Goal: Task Accomplishment & Management: Use online tool/utility

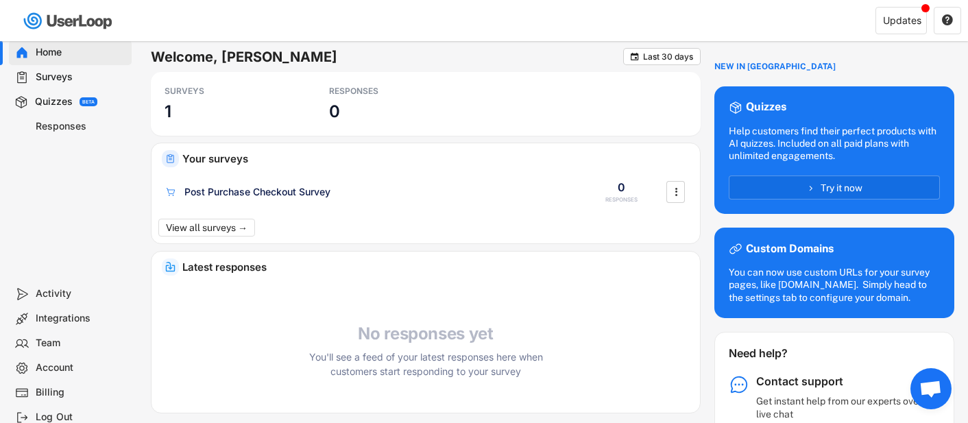
click at [317, 68] on div "Welcome, [PERSON_NAME]  Last 30 days" at bounding box center [426, 60] width 550 height 24
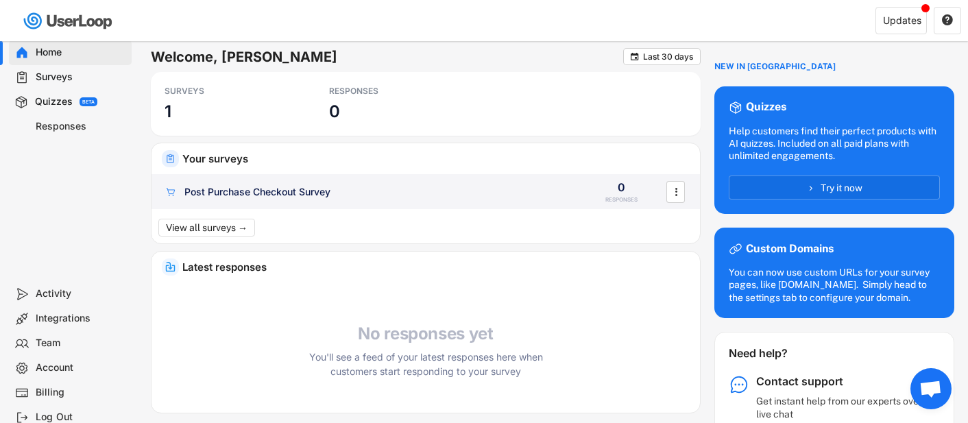
click at [298, 188] on div "Post Purchase Checkout Survey" at bounding box center [257, 192] width 146 height 14
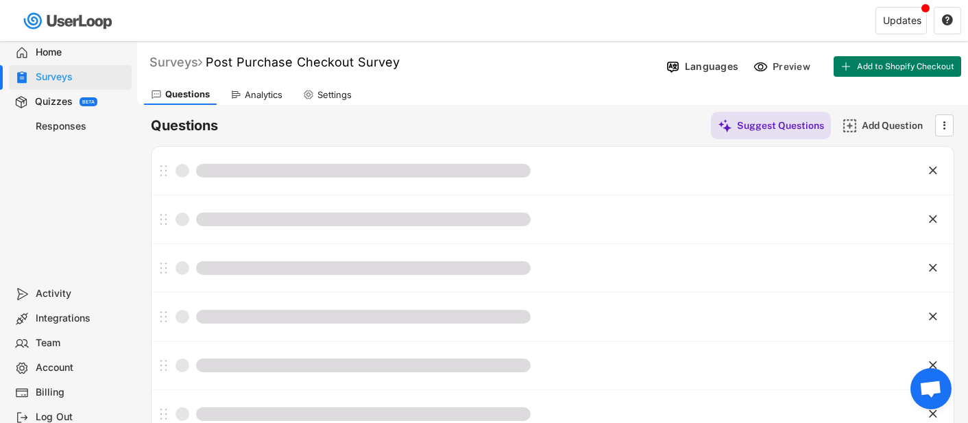
click at [175, 62] on div "Surveys" at bounding box center [175, 62] width 53 height 16
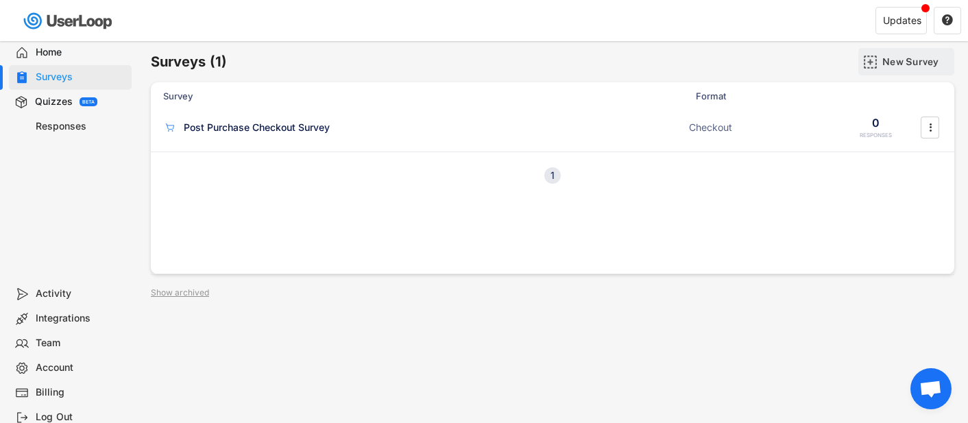
click at [871, 60] on img at bounding box center [870, 62] width 14 height 14
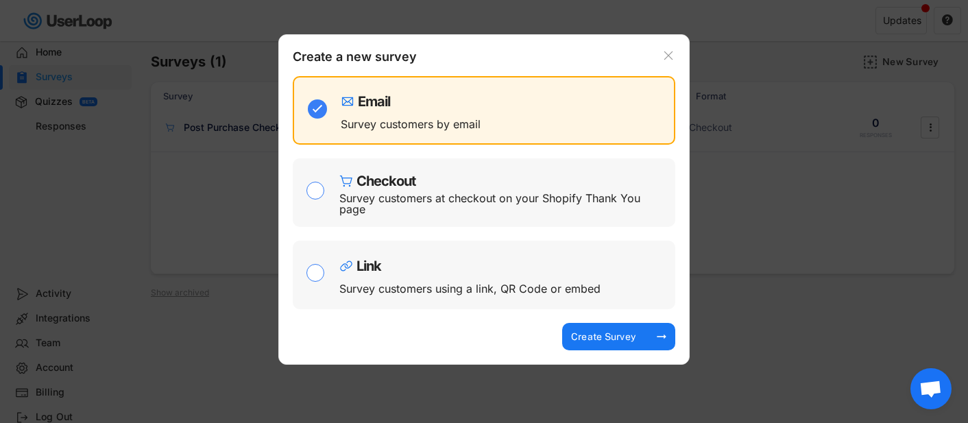
click at [254, 144] on div at bounding box center [484, 211] width 968 height 423
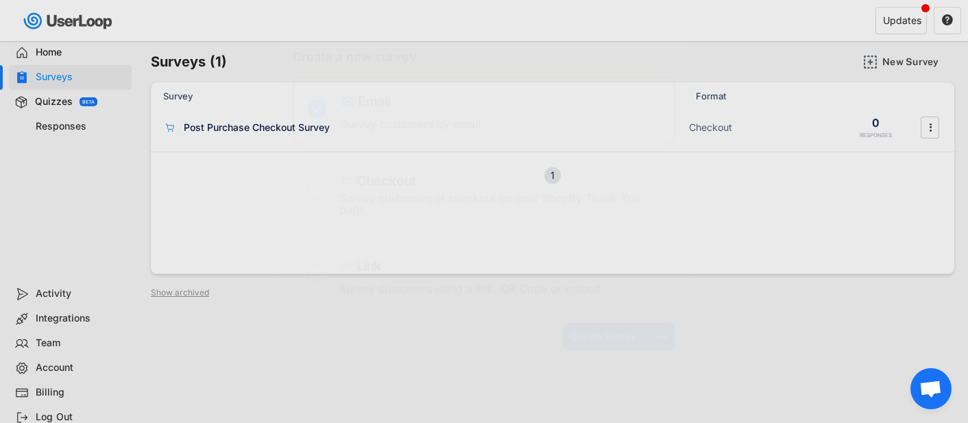
click at [254, 132] on body "Welcome, Kasey  Last 30 days SURVEYS 1 RESPONSES 0 Your surveys Post Purchase …" at bounding box center [484, 211] width 968 height 423
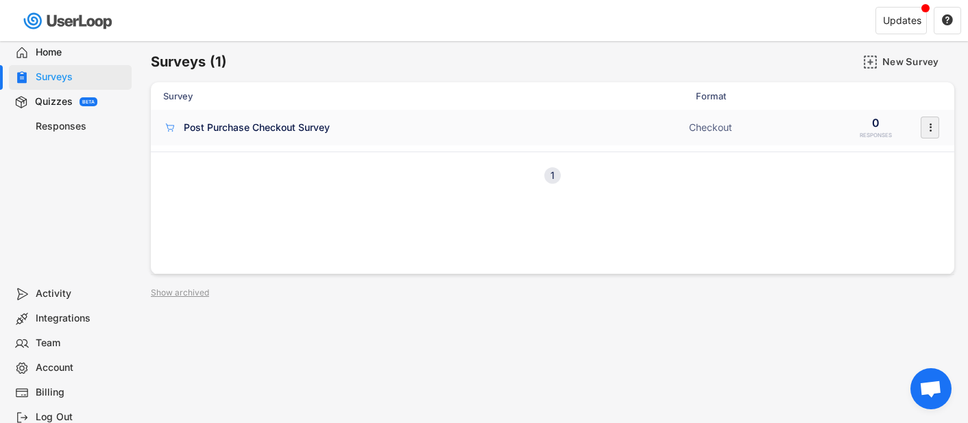
click at [933, 130] on icon "" at bounding box center [930, 127] width 14 height 21
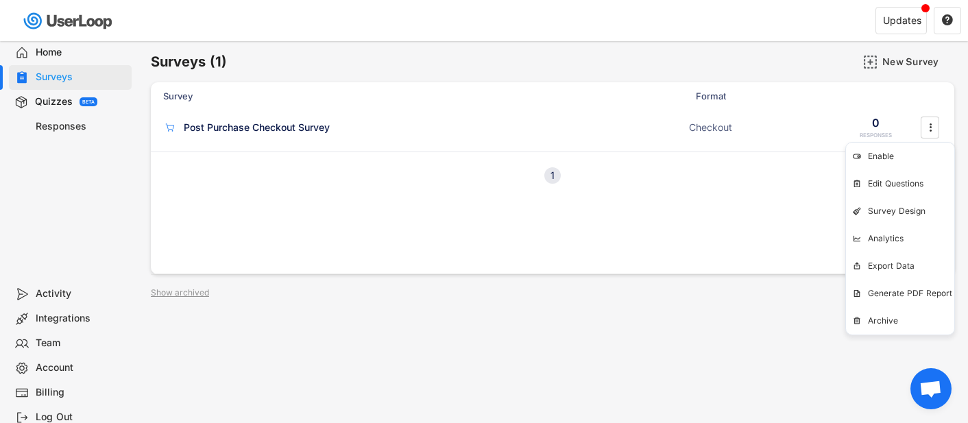
click at [694, 219] on div "Survey Format Post Purchase Checkout Survey Checkout 0 RESPONSES  1" at bounding box center [552, 178] width 803 height 192
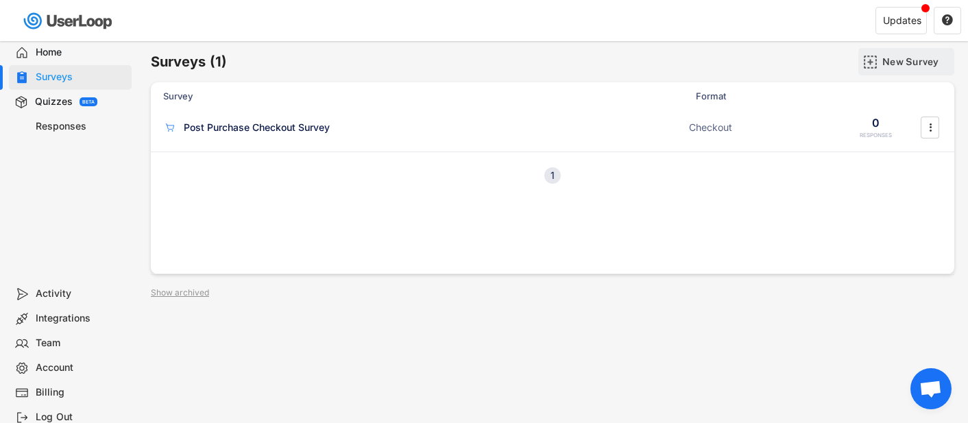
click at [865, 71] on div "New Survey" at bounding box center [906, 61] width 96 height 27
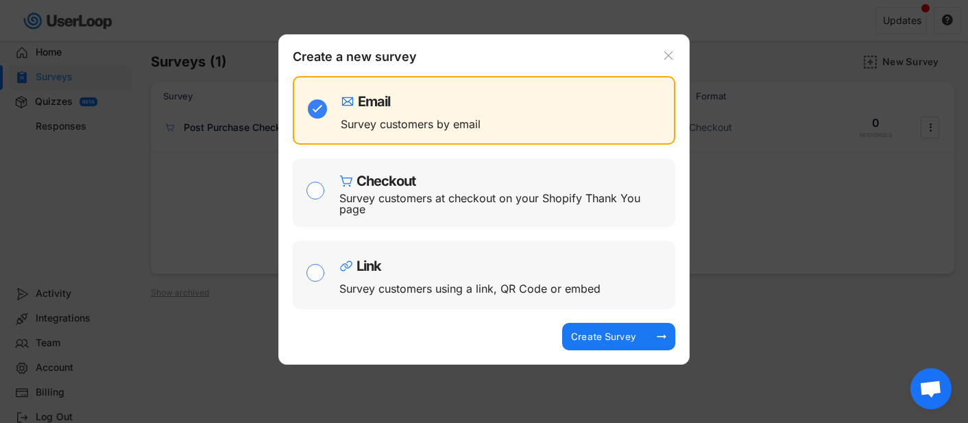
click at [421, 201] on div "Survey customers at checkout on your Shopify Thank You page" at bounding box center [501, 204] width 325 height 22
checkbox input "false"
checkbox input "true"
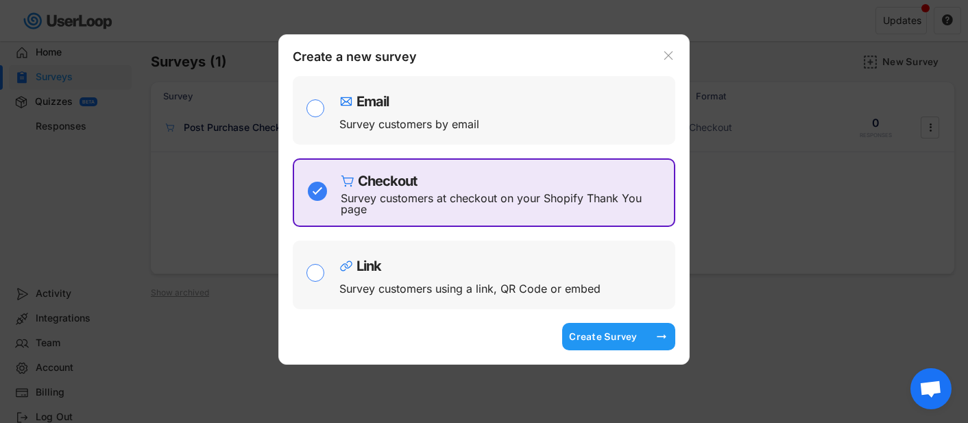
click at [613, 335] on div "Create Survey" at bounding box center [603, 336] width 69 height 12
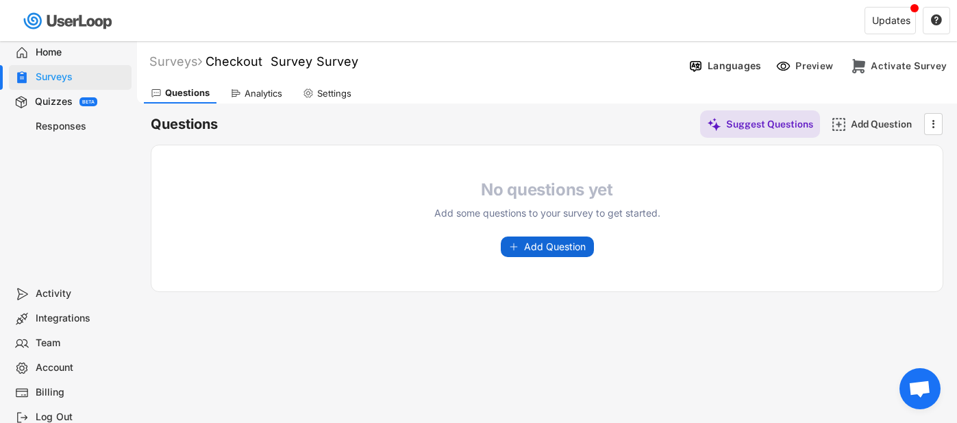
click at [516, 245] on icon at bounding box center [514, 247] width 10 height 10
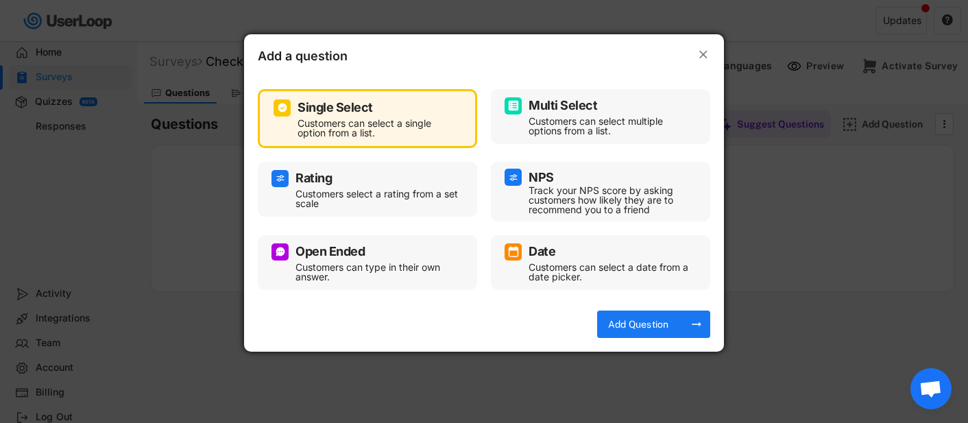
click at [553, 122] on div "Customers can select multiple options from a list." at bounding box center [610, 125] width 164 height 19
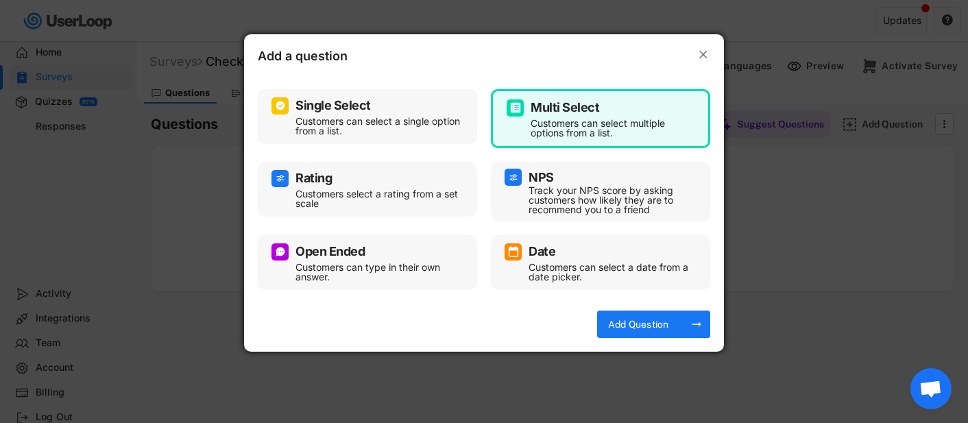
click at [432, 125] on div "Customers can select a single option from a list." at bounding box center [377, 125] width 164 height 19
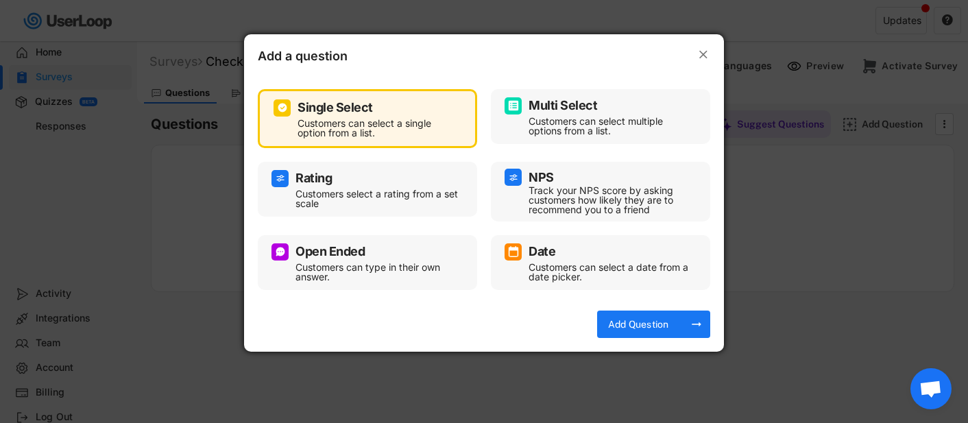
click at [516, 119] on div "Multi Select Customers can select multiple options from a list." at bounding box center [600, 116] width 192 height 41
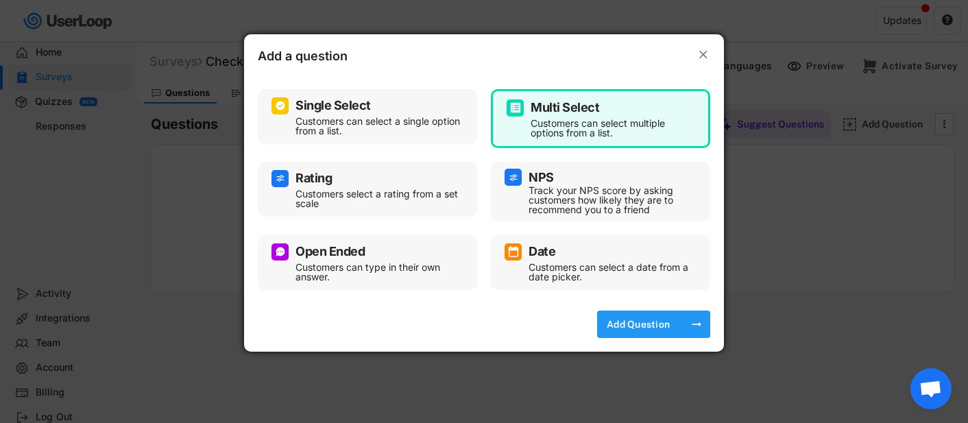
click at [648, 331] on div "Add Question" at bounding box center [638, 323] width 69 height 27
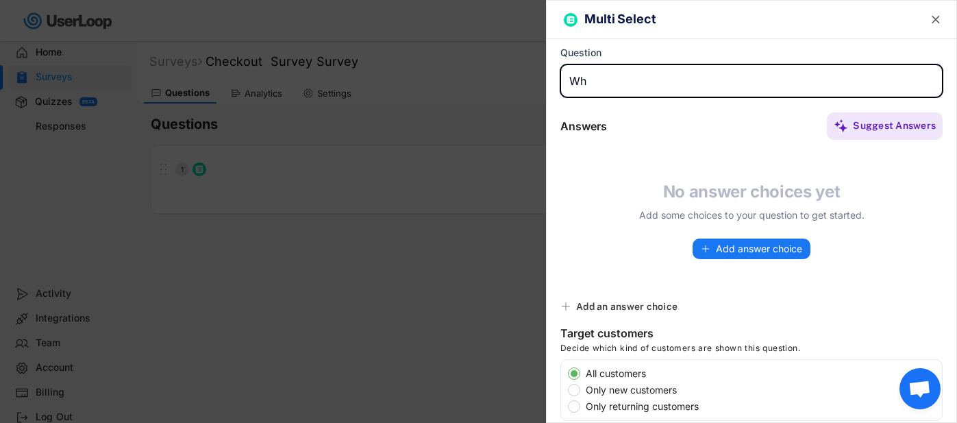
type input "W"
click at [768, 85] on input "input" at bounding box center [752, 80] width 382 height 33
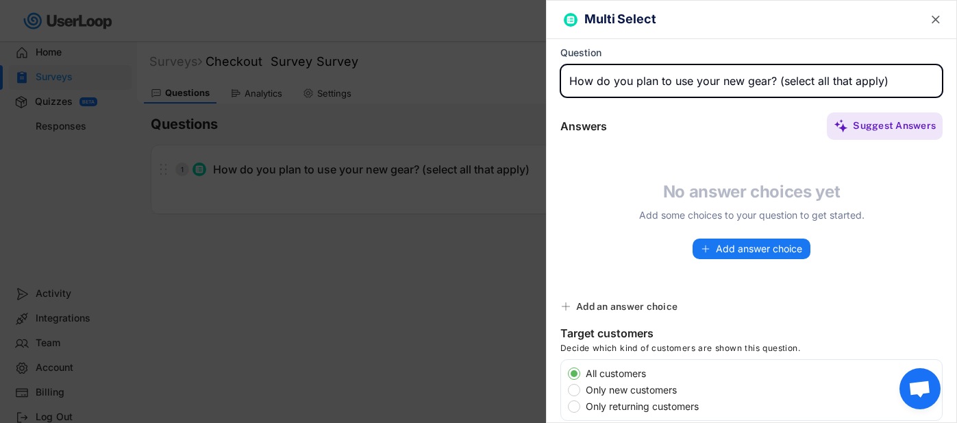
drag, startPoint x: 770, startPoint y: 82, endPoint x: 537, endPoint y: 82, distance: 233.0
click at [537, 82] on body "Welcome, Kasey  Last 30 days SURVEYS 2 RESPONSES 0 Your surveys Checkout Surve…" at bounding box center [478, 211] width 957 height 423
click at [728, 67] on input "input" at bounding box center [752, 80] width 382 height 33
click at [728, 78] on input "input" at bounding box center [752, 80] width 382 height 33
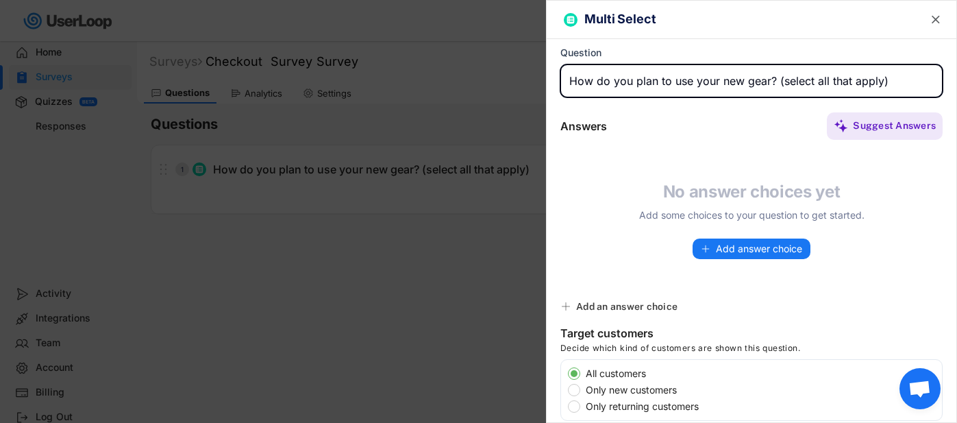
click at [728, 78] on input "input" at bounding box center [752, 80] width 382 height 33
type input "Where are you taking your new gear? (select all that apply)"
click at [703, 249] on icon at bounding box center [706, 249] width 10 height 10
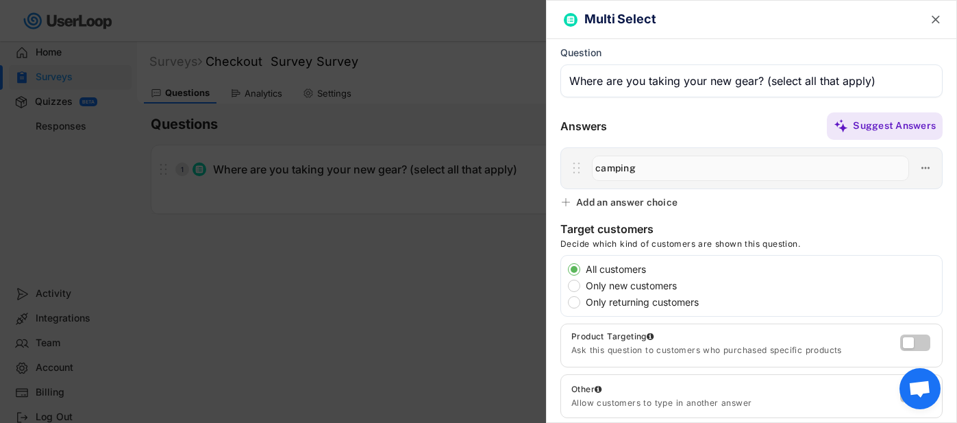
type input "camping"
click at [602, 193] on div "Multi Select  Question Answers Suggest Answers No answer choices yet Add some …" at bounding box center [751, 211] width 411 height 423
click at [602, 202] on div "Add an answer choice" at bounding box center [626, 202] width 101 height 12
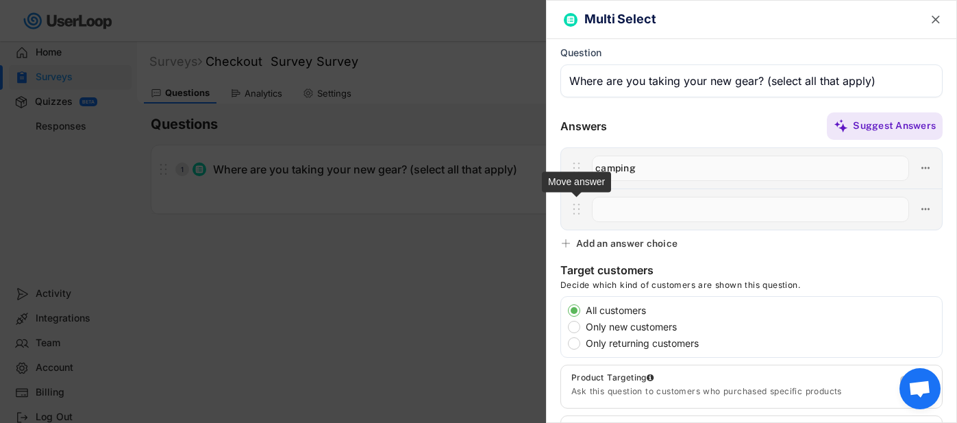
click at [568, 204] on icon at bounding box center [576, 209] width 17 height 21
click at [610, 205] on input "input" at bounding box center [750, 209] width 317 height 25
type input "hunting/fishing"
click at [617, 245] on div "Add an answer choice" at bounding box center [626, 243] width 101 height 12
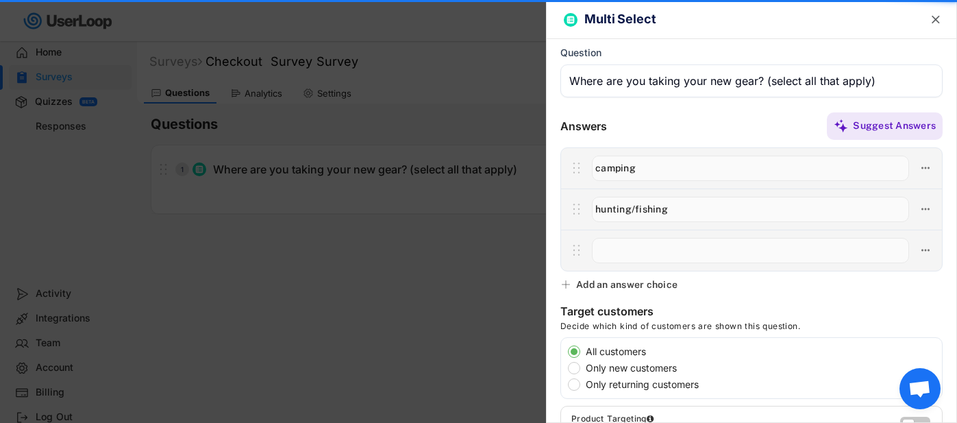
click at [617, 251] on input "input" at bounding box center [750, 250] width 317 height 25
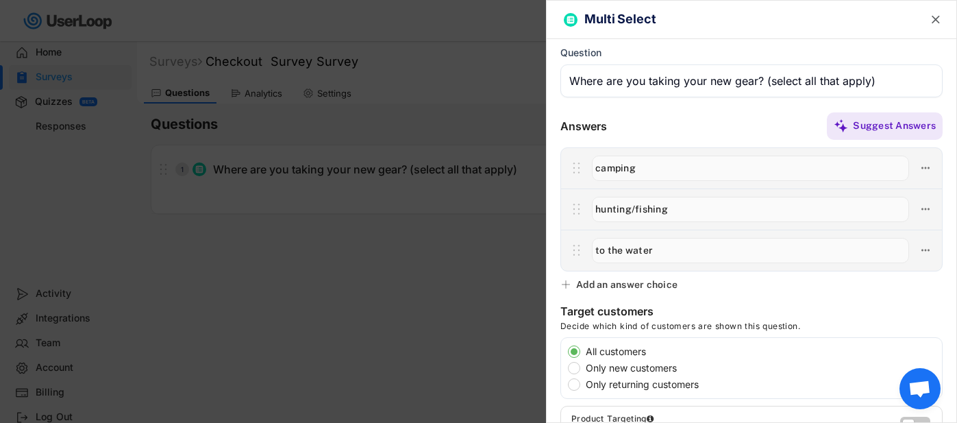
click at [641, 287] on div "Add an answer choice" at bounding box center [626, 284] width 101 height 12
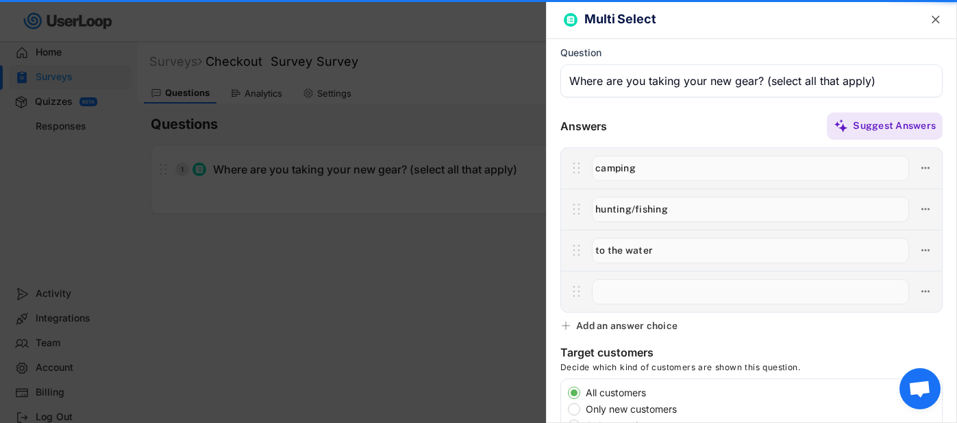
click at [635, 287] on input "input" at bounding box center [750, 291] width 317 height 25
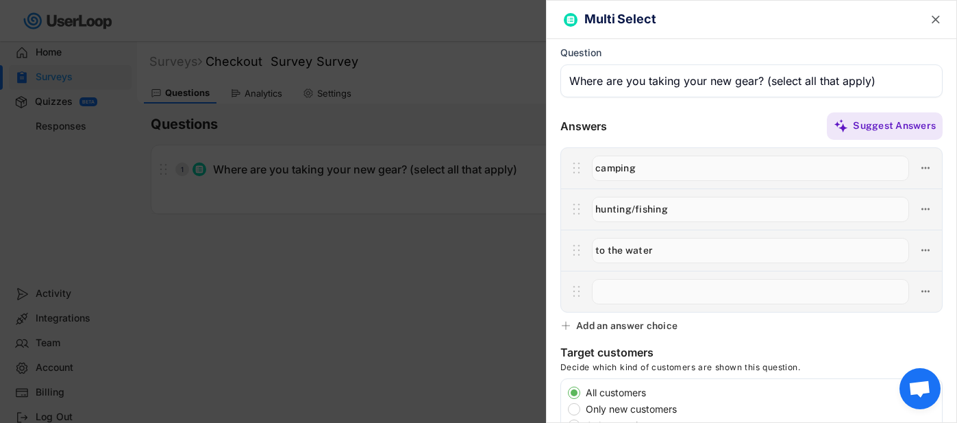
drag, startPoint x: 604, startPoint y: 253, endPoint x: 590, endPoint y: 253, distance: 14.4
click at [590, 253] on div at bounding box center [750, 250] width 331 height 29
type input "on the water"
click at [610, 293] on input "input" at bounding box center [750, 291] width 317 height 25
type input "k"
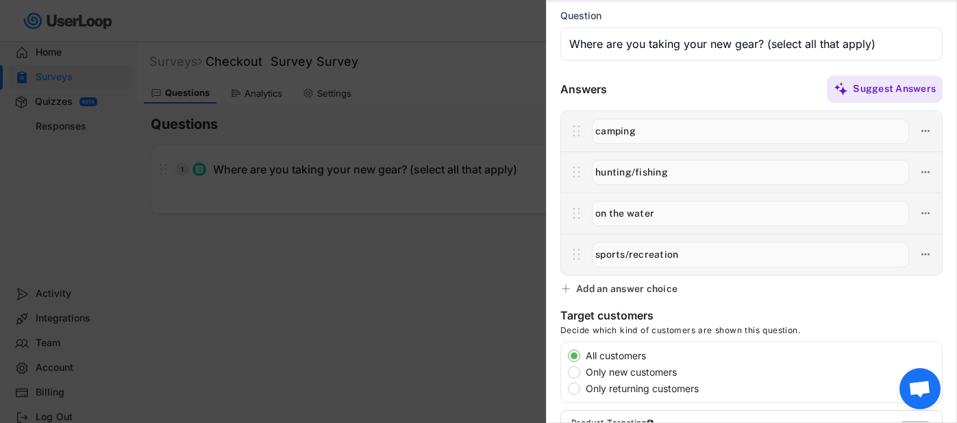
scroll to position [38, 0]
type input "sports/recreation"
click at [666, 282] on div "Add an answer choice" at bounding box center [626, 287] width 101 height 12
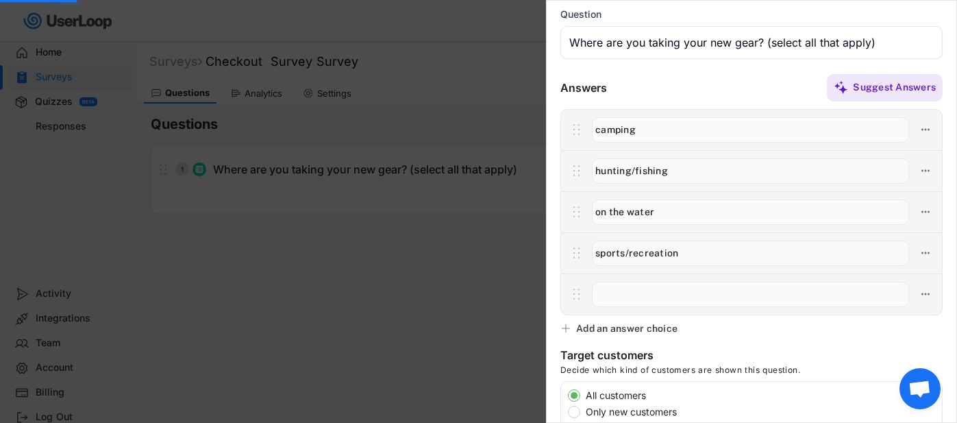
click at [656, 292] on input "input" at bounding box center [750, 294] width 317 height 25
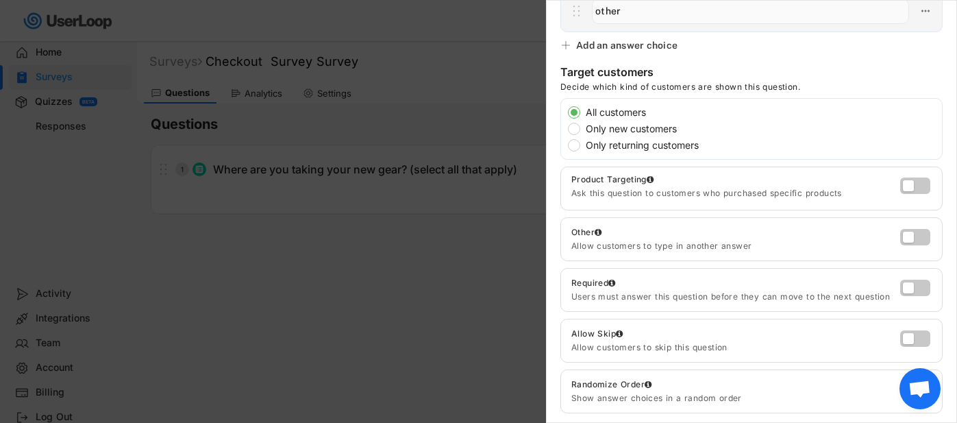
scroll to position [322, 0]
type input "other"
click at [904, 238] on label at bounding box center [912, 233] width 30 height 16
click at [0, 0] on input "checkbox" at bounding box center [0, 0] width 0 height 0
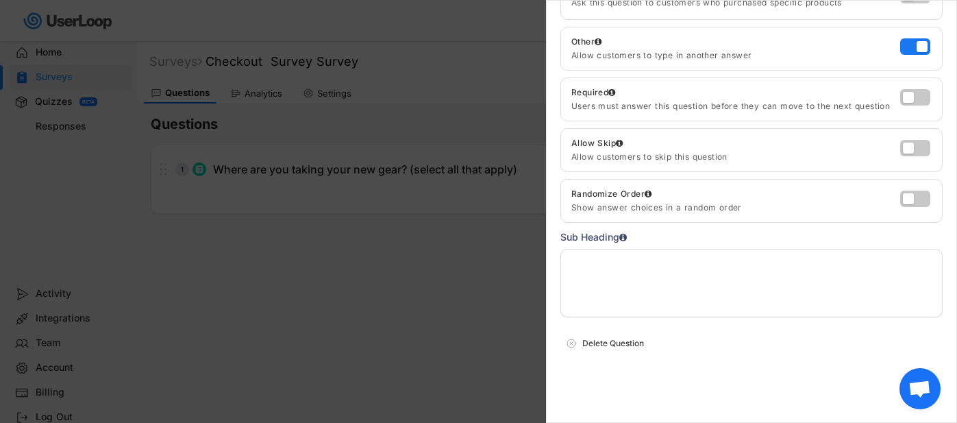
scroll to position [0, 0]
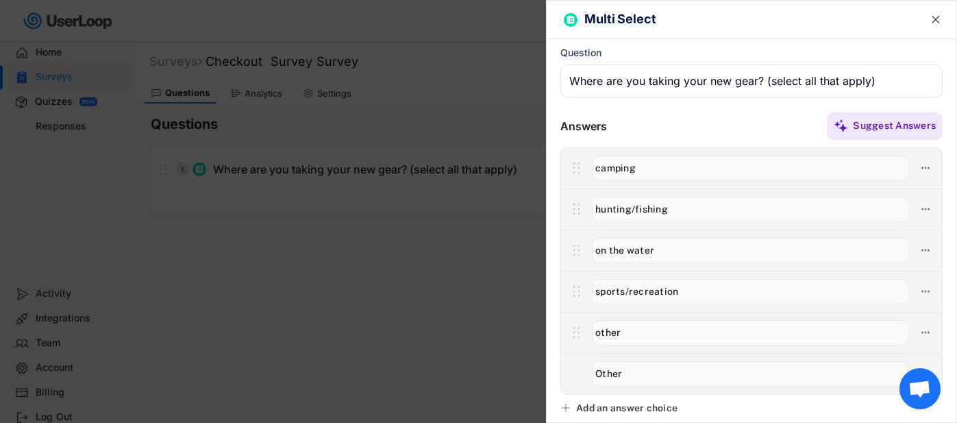
click at [932, 17] on text "" at bounding box center [936, 19] width 8 height 14
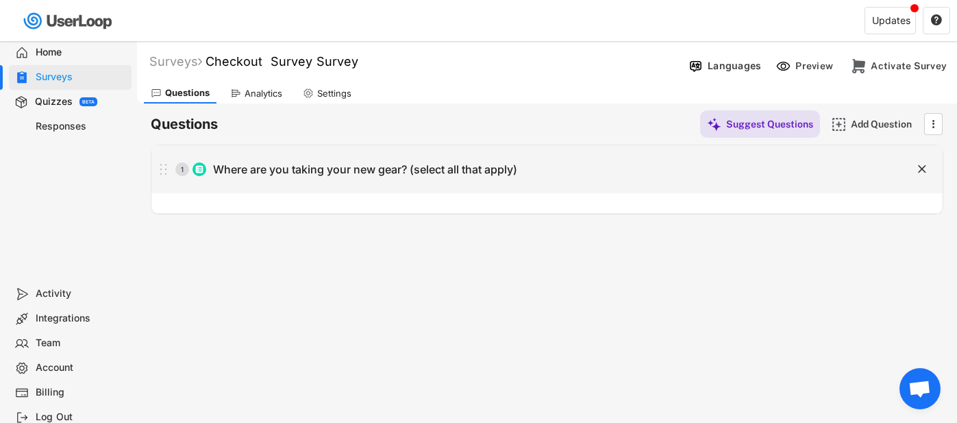
click at [441, 175] on div "Where are you taking your new gear? (select all that apply)" at bounding box center [365, 169] width 304 height 14
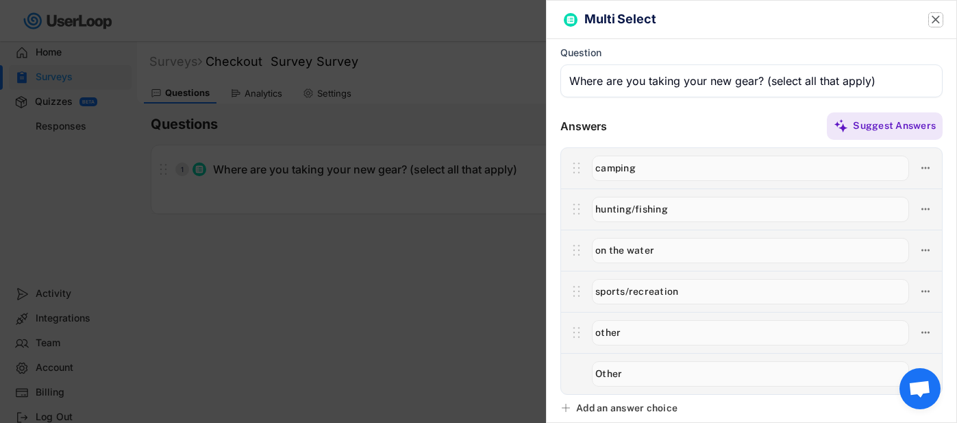
click at [932, 14] on text "" at bounding box center [936, 19] width 8 height 14
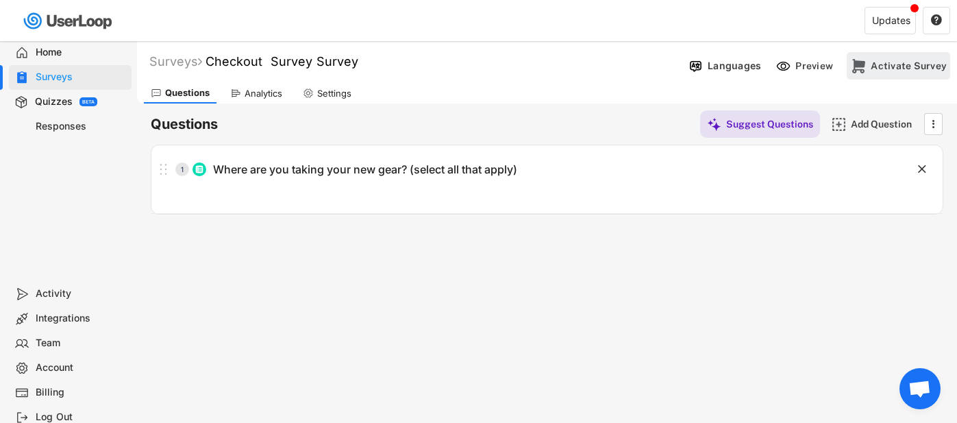
click at [885, 69] on div "Activate Survey" at bounding box center [909, 66] width 76 height 12
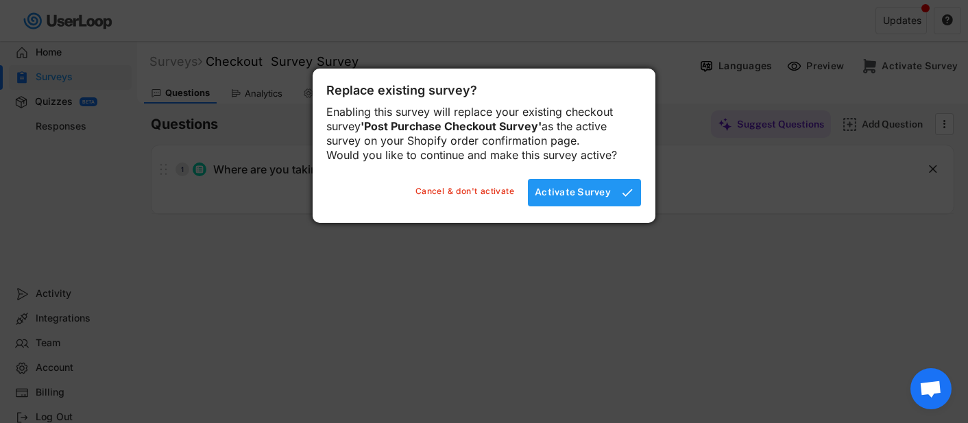
click at [575, 198] on div "Activate Survey" at bounding box center [572, 192] width 76 height 12
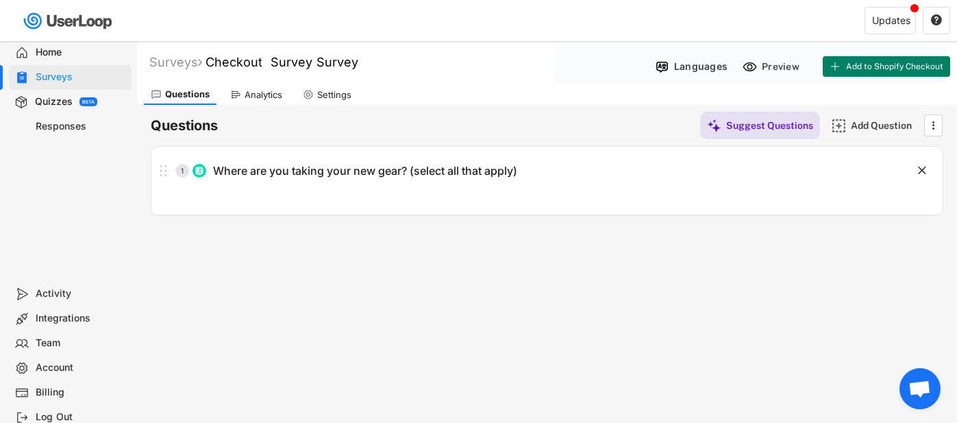
click at [371, 63] on div "Surveys Checkout Survey Survey " at bounding box center [393, 62] width 513 height 16
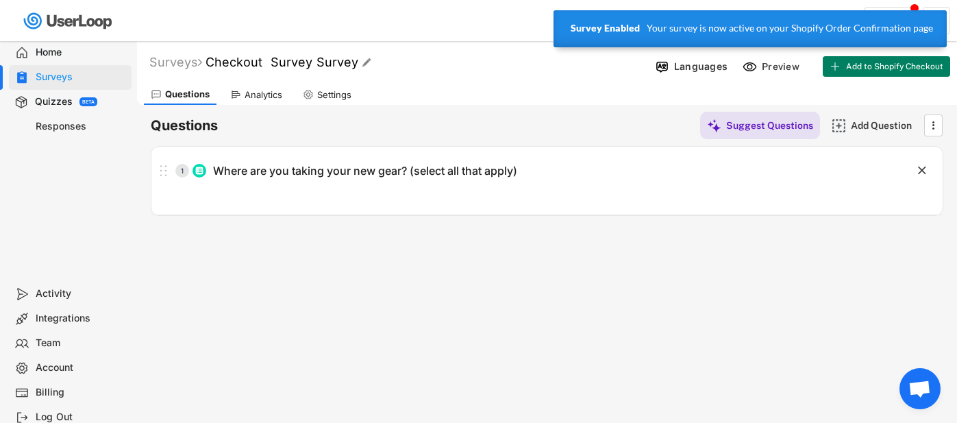
click at [354, 63] on font "Checkout Survey Survey" at bounding box center [282, 62] width 153 height 14
drag, startPoint x: 346, startPoint y: 68, endPoint x: 301, endPoint y: 68, distance: 44.5
click at [301, 68] on input "input" at bounding box center [380, 63] width 343 height 24
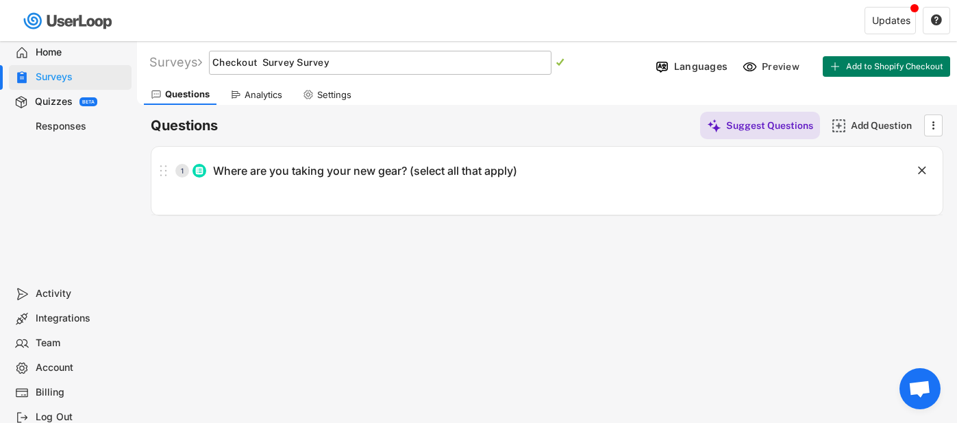
drag, startPoint x: 345, startPoint y: 66, endPoint x: 300, endPoint y: 63, distance: 44.6
click at [300, 63] on input "input" at bounding box center [380, 63] width 343 height 24
click at [270, 62] on input "input" at bounding box center [380, 63] width 343 height 24
click at [222, 64] on input "input" at bounding box center [380, 63] width 343 height 24
click at [295, 61] on input "input" at bounding box center [380, 63] width 343 height 24
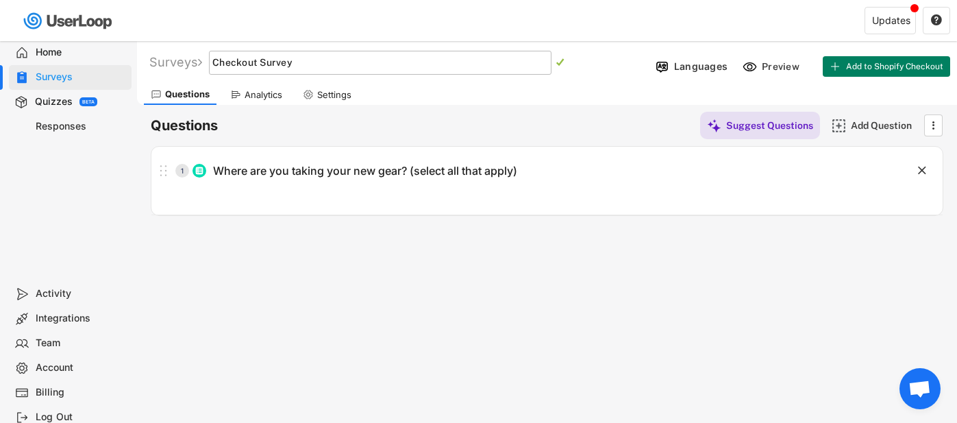
click at [300, 61] on input "input" at bounding box center [380, 63] width 343 height 24
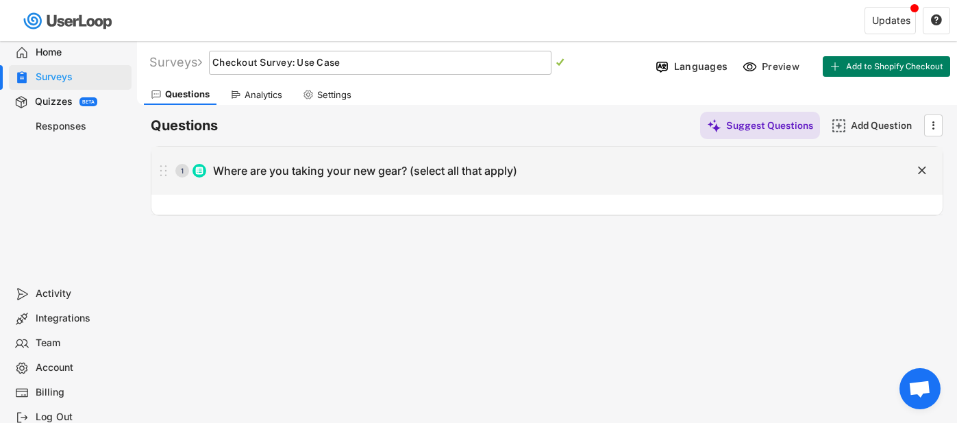
type input "Checkout Survey: Use Case"
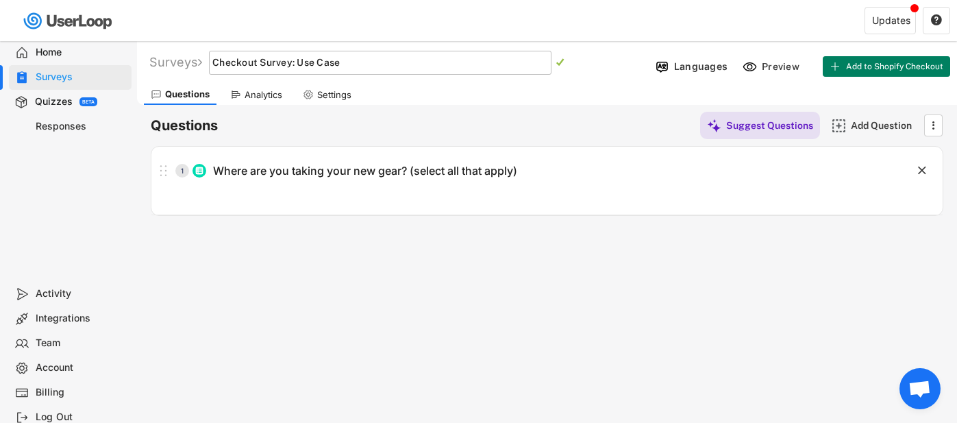
click at [465, 249] on div "Surveys Checkout Survey Survey   Languages Preview Add to Shopify Checkout Ac…" at bounding box center [547, 371] width 820 height 661
click at [838, 66] on icon at bounding box center [835, 66] width 11 height 11
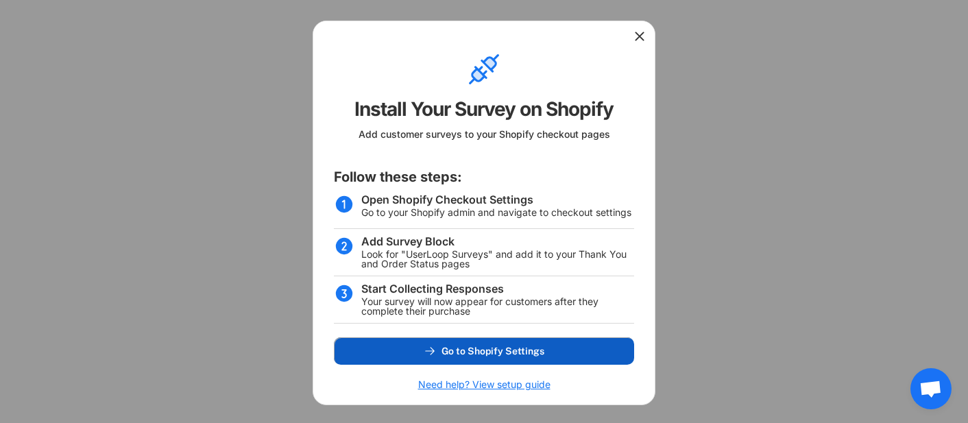
click at [477, 353] on span "Go to Shopify Settings" at bounding box center [492, 351] width 103 height 10
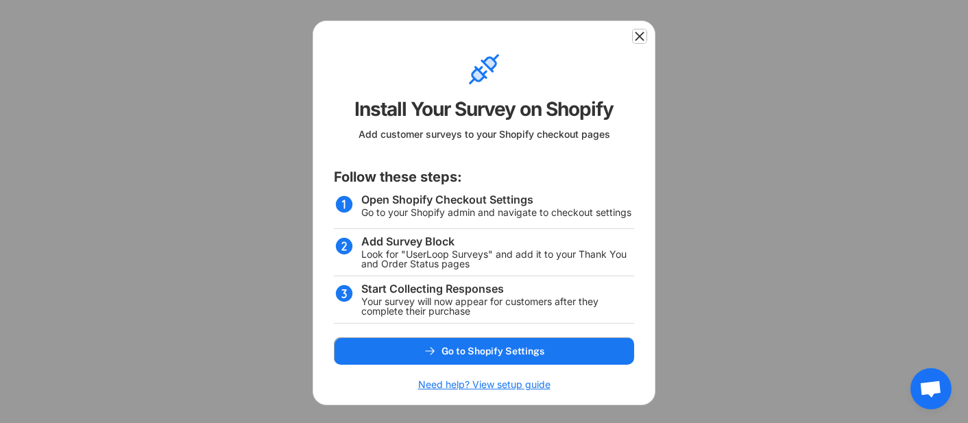
click at [639, 40] on icon at bounding box center [639, 36] width 14 height 14
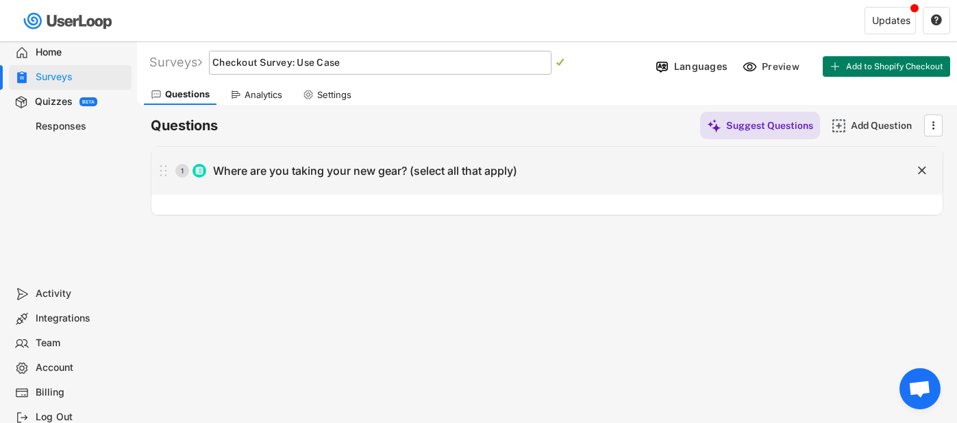
click at [474, 190] on div "1 Where are you taking your new gear? (select all that apply) " at bounding box center [546, 171] width 791 height 48
type input "Where are you taking your new gear? (select all that apply)"
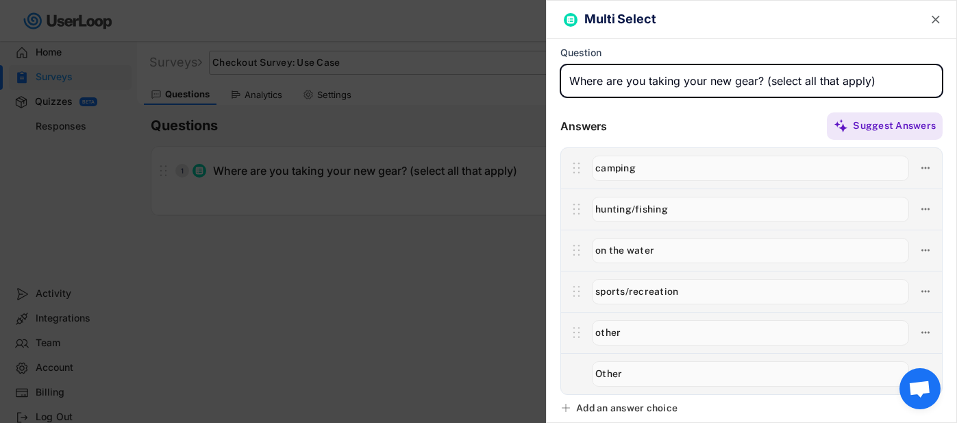
scroll to position [88, 0]
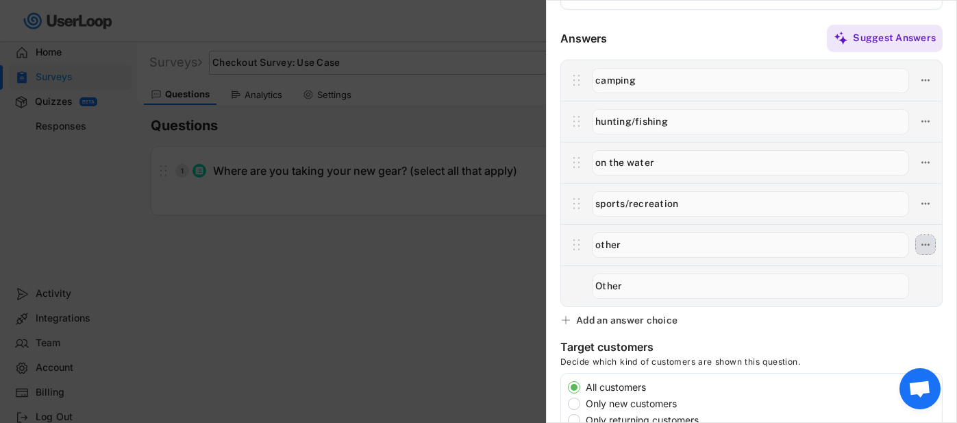
click at [920, 243] on icon at bounding box center [926, 244] width 12 height 12
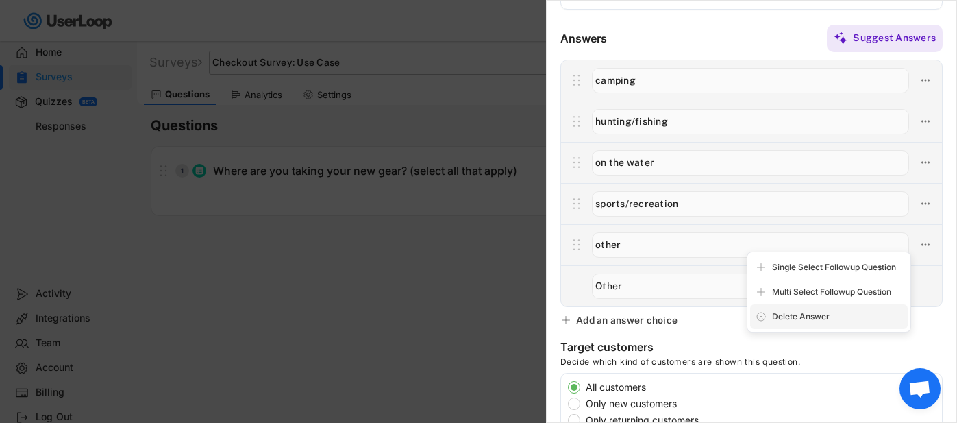
click at [788, 322] on div "Delete Answer" at bounding box center [837, 316] width 130 height 12
click at [800, 317] on div "Are you sure? Click to confirm." at bounding box center [837, 316] width 130 height 12
type input "Other"
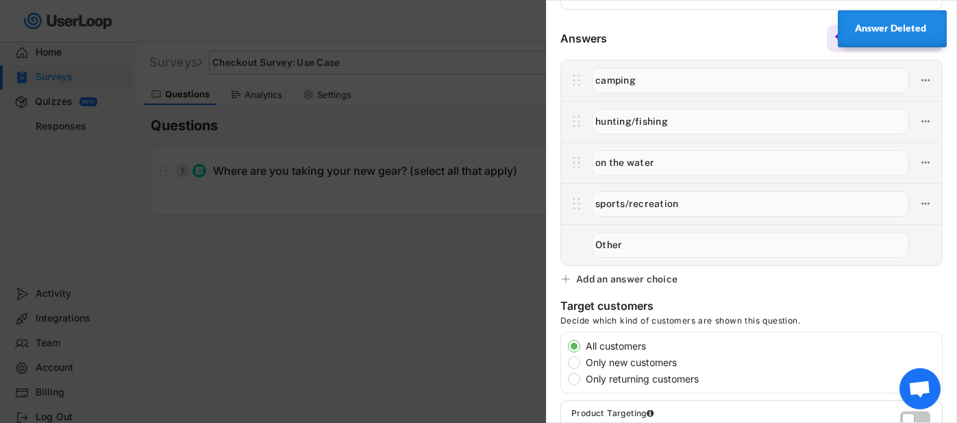
click at [601, 206] on input "input" at bounding box center [750, 203] width 317 height 25
click at [636, 206] on input "input" at bounding box center [750, 203] width 317 height 25
type input "Sports/Recreation"
click at [600, 164] on input "input" at bounding box center [750, 162] width 317 height 25
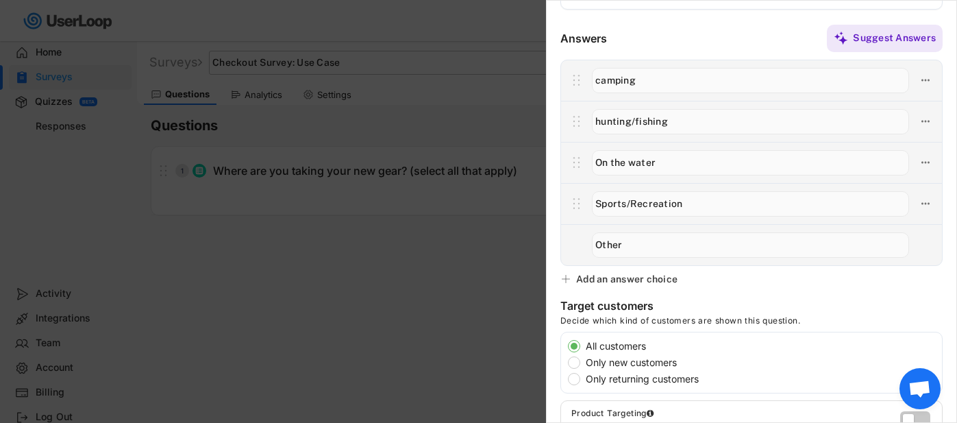
click at [635, 164] on input "input" at bounding box center [750, 162] width 317 height 25
type input "On the Water"
click at [600, 125] on input "input" at bounding box center [750, 121] width 317 height 25
click at [639, 123] on input "input" at bounding box center [750, 121] width 317 height 25
type input "Hunting/Fishing"
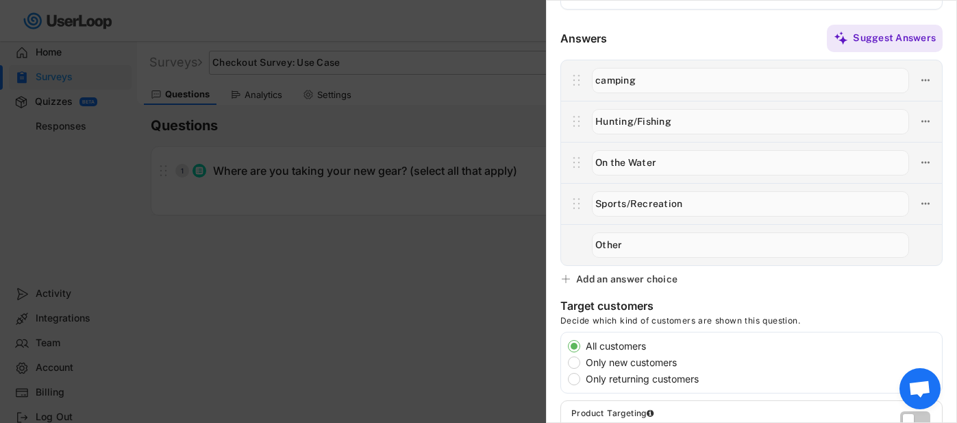
click at [600, 83] on input "input" at bounding box center [750, 80] width 317 height 25
type input "Camping"
click at [651, 46] on div "Suggest Answers" at bounding box center [775, 38] width 336 height 27
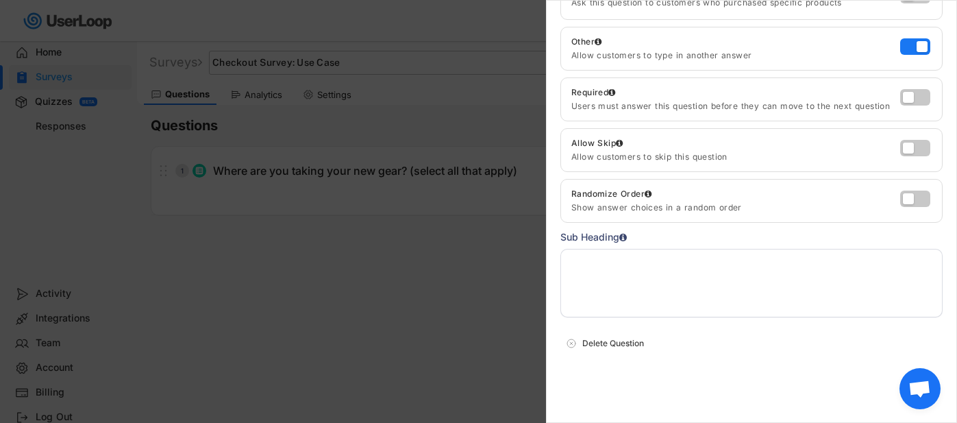
scroll to position [0, 0]
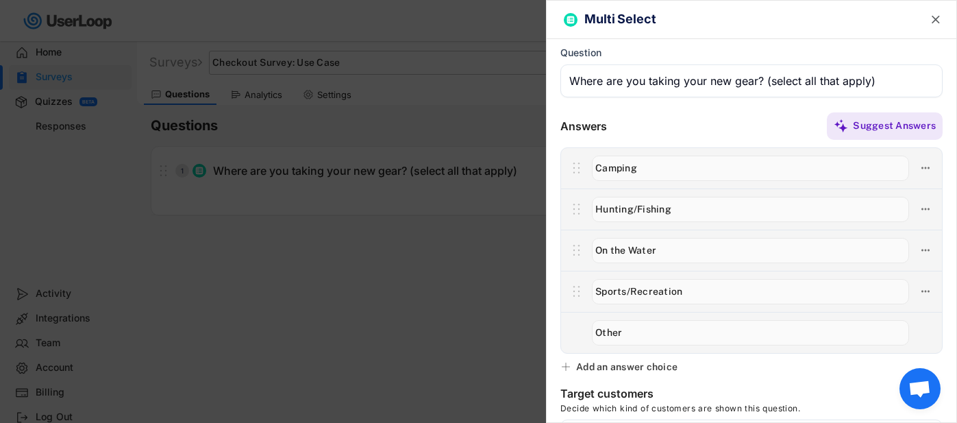
click at [929, 21] on icon "" at bounding box center [936, 20] width 14 height 14
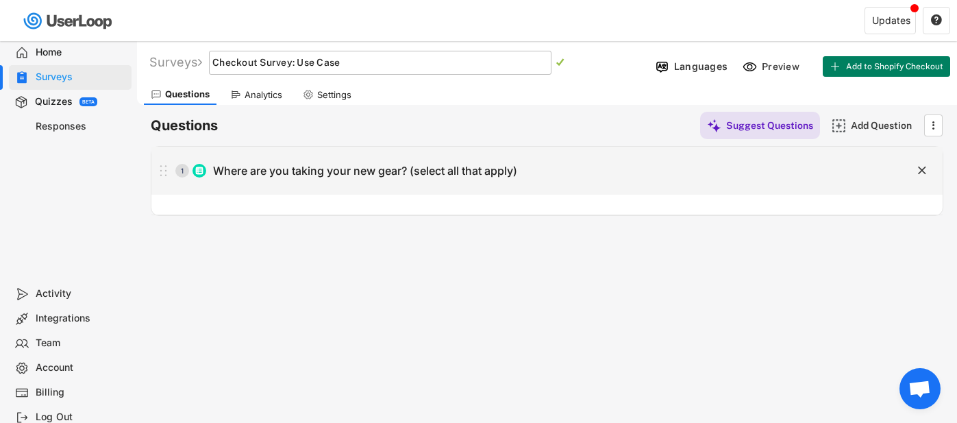
click at [364, 175] on div "Where are you taking your new gear? (select all that apply)" at bounding box center [365, 171] width 304 height 14
type input "Where are you taking your new gear? (select all that apply)"
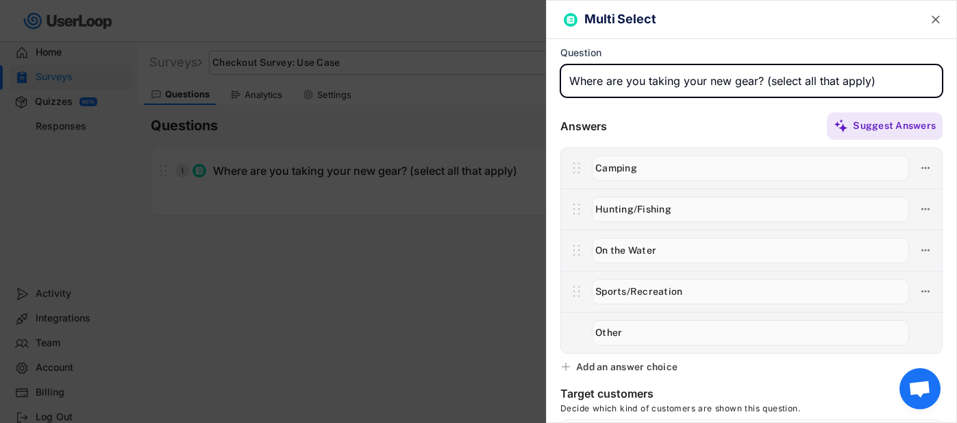
click at [428, 251] on div at bounding box center [478, 211] width 957 height 423
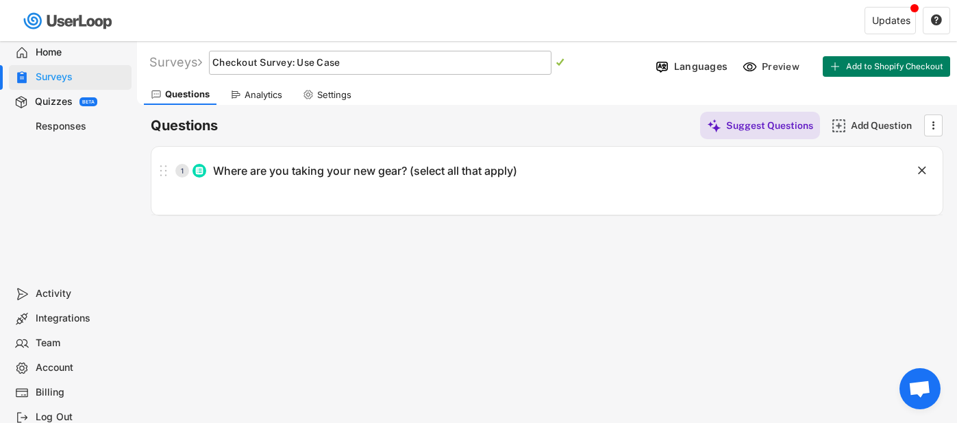
click at [245, 264] on div "Surveys Checkout Survey Survey   Languages Preview Add to Shopify Checkout Ac…" at bounding box center [547, 371] width 820 height 661
click at [190, 97] on div "Questions" at bounding box center [187, 94] width 45 height 12
click at [181, 65] on div "Surveys" at bounding box center [175, 62] width 53 height 16
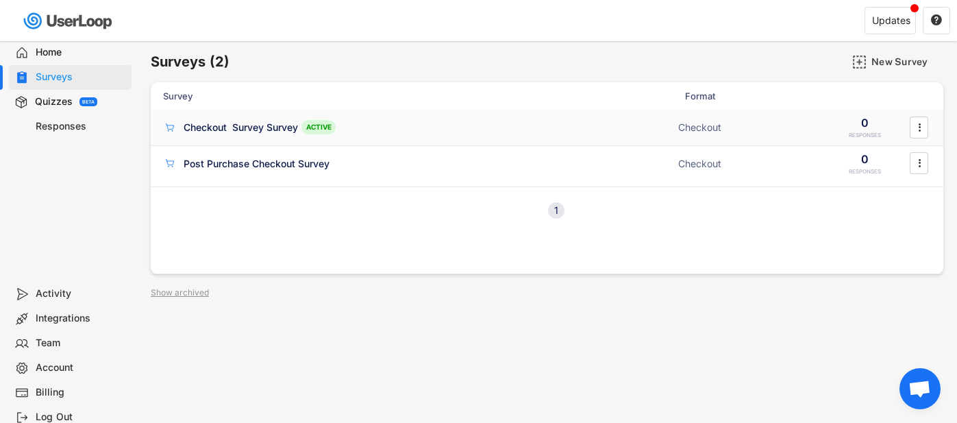
click at [277, 132] on div "Checkout Survey Survey" at bounding box center [241, 128] width 114 height 14
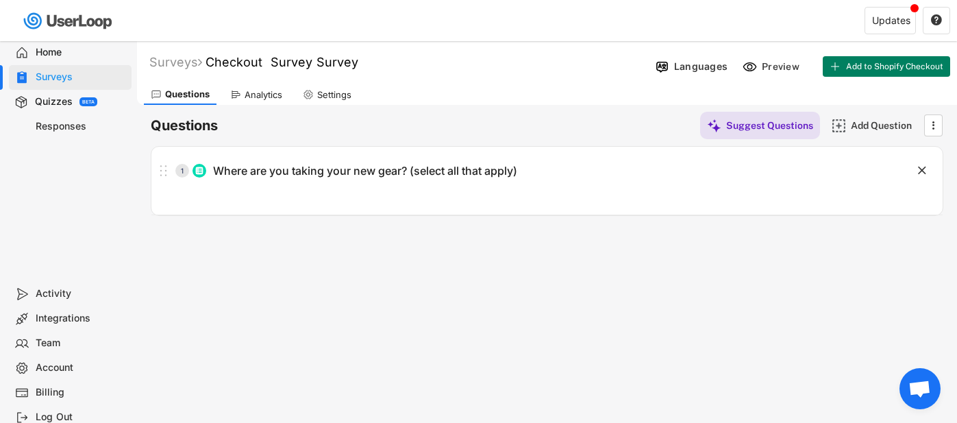
click at [351, 40] on div at bounding box center [247, 20] width 494 height 41
click at [362, 59] on div "Surveys Checkout Survey Survey " at bounding box center [393, 62] width 513 height 16
click at [347, 62] on font "Checkout Survey Survey" at bounding box center [282, 62] width 153 height 14
drag, startPoint x: 354, startPoint y: 64, endPoint x: 299, endPoint y: 66, distance: 54.9
click at [299, 66] on input "input" at bounding box center [380, 63] width 343 height 24
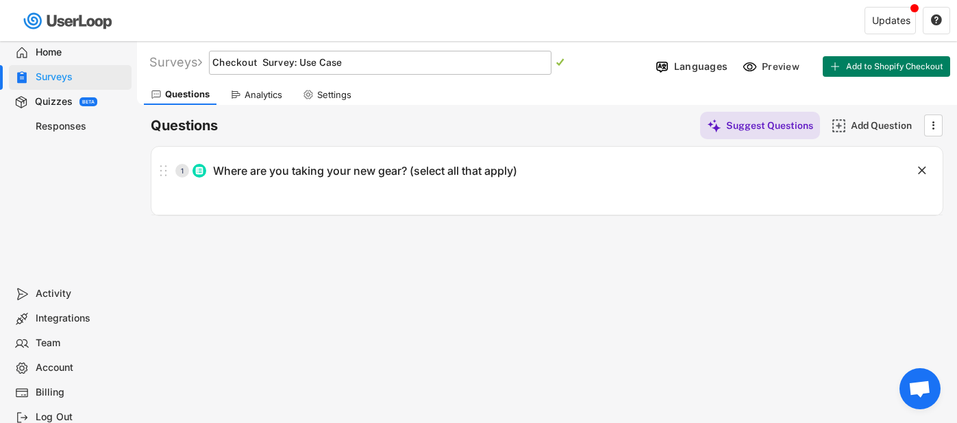
click at [269, 62] on input "input" at bounding box center [380, 63] width 343 height 24
type input "Checkout Survey: Use Case"
click at [601, 310] on div "Surveys Checkout Survey Survey   Languages Preview Add to Shopify Checkout Qu…" at bounding box center [547, 371] width 820 height 661
click at [606, 299] on div "Surveys Checkout Survey Survey   Languages Preview Add to Shopify Checkout Qu…" at bounding box center [547, 371] width 820 height 661
click at [665, 94] on div "Questions Analytics Settings" at bounding box center [547, 93] width 820 height 24
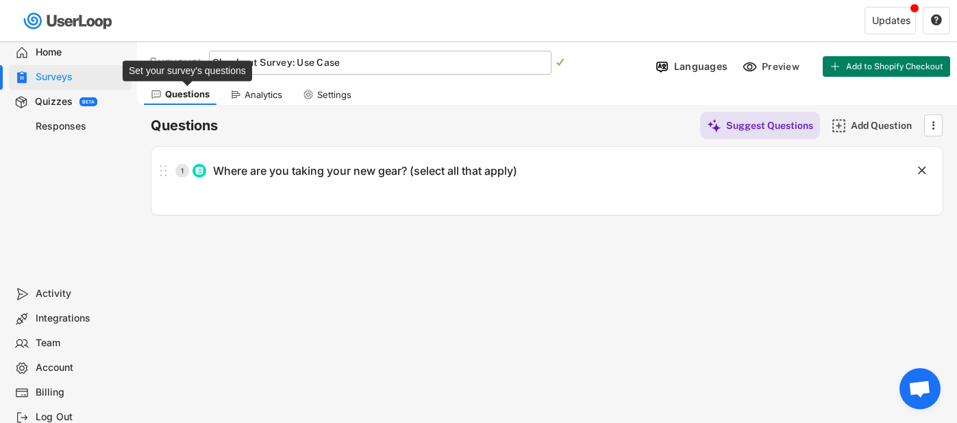
click at [193, 98] on div "Questions" at bounding box center [187, 94] width 45 height 12
click at [338, 101] on div "Settings" at bounding box center [327, 94] width 62 height 21
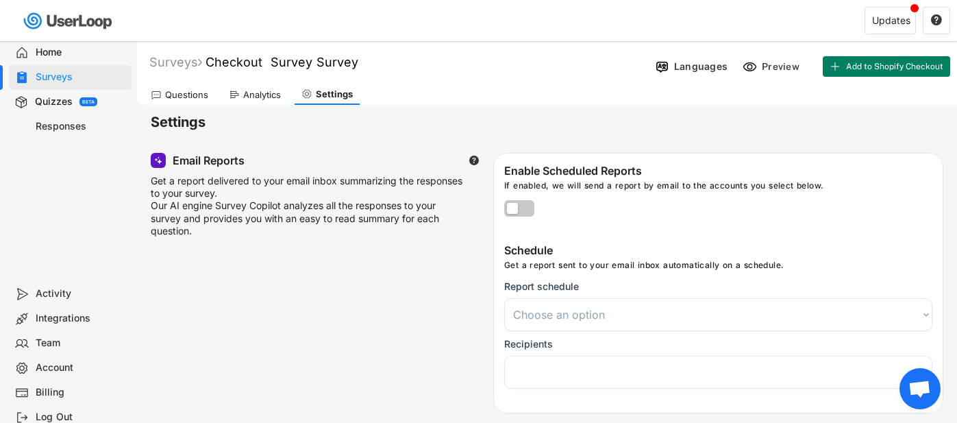
select select
click at [180, 62] on div "Surveys" at bounding box center [175, 62] width 53 height 16
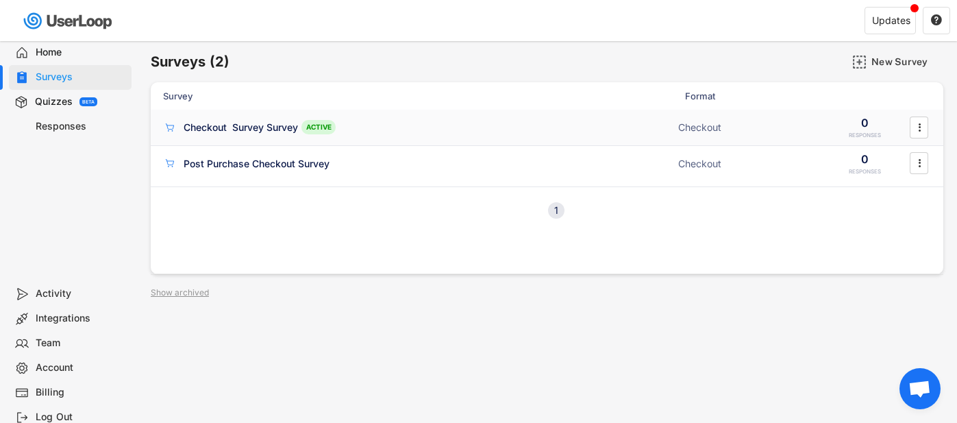
click at [913, 128] on icon "" at bounding box center [920, 127] width 14 height 21
